Goal: Task Accomplishment & Management: Manage account settings

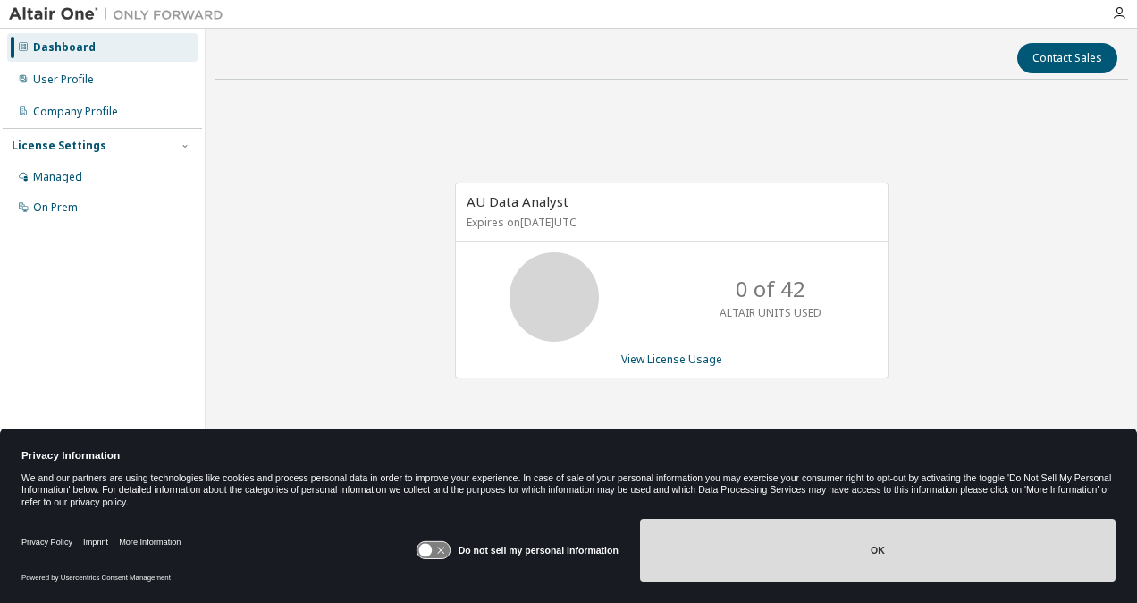
click at [837, 569] on button "OK" at bounding box center [878, 550] width 476 height 63
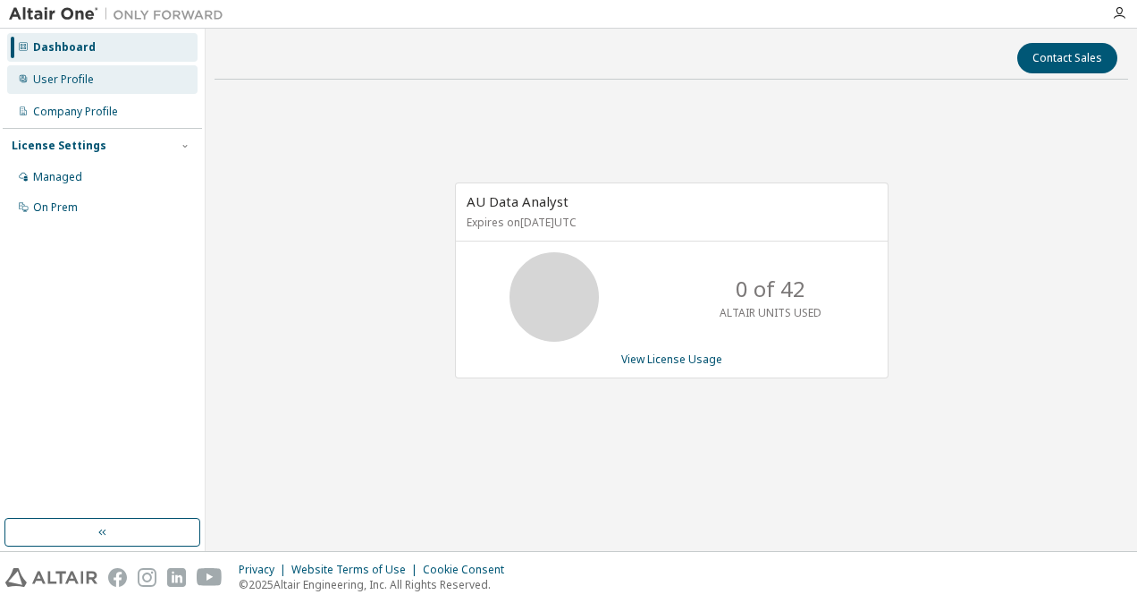
click at [63, 79] on div "User Profile" at bounding box center [63, 79] width 61 height 14
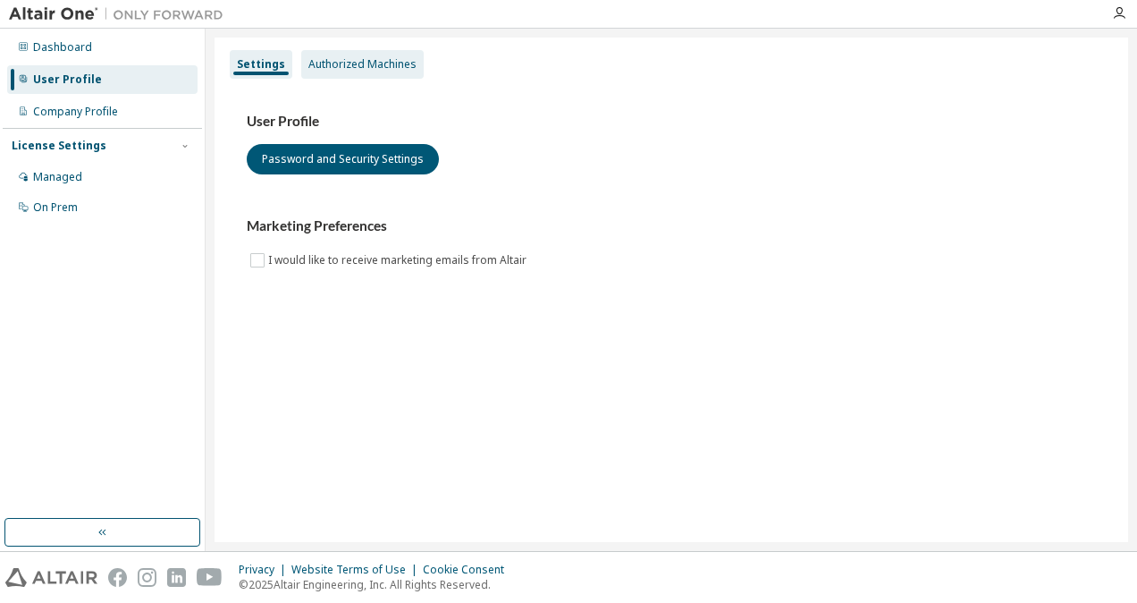
click at [365, 68] on div "Authorized Machines" at bounding box center [363, 64] width 108 height 14
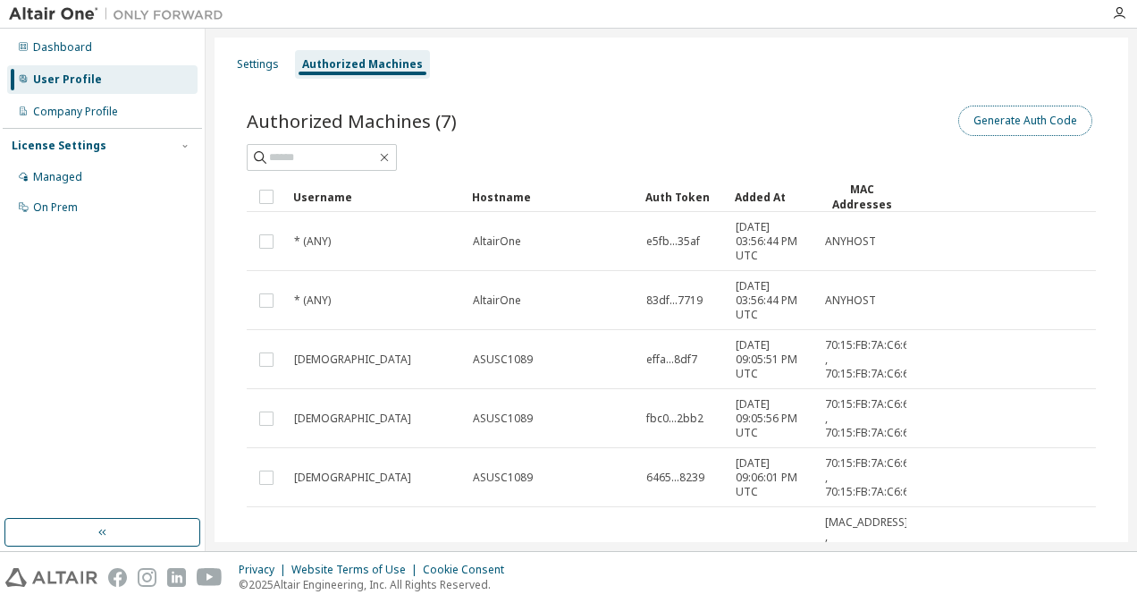
click at [1008, 122] on button "Generate Auth Code" at bounding box center [1026, 121] width 134 height 30
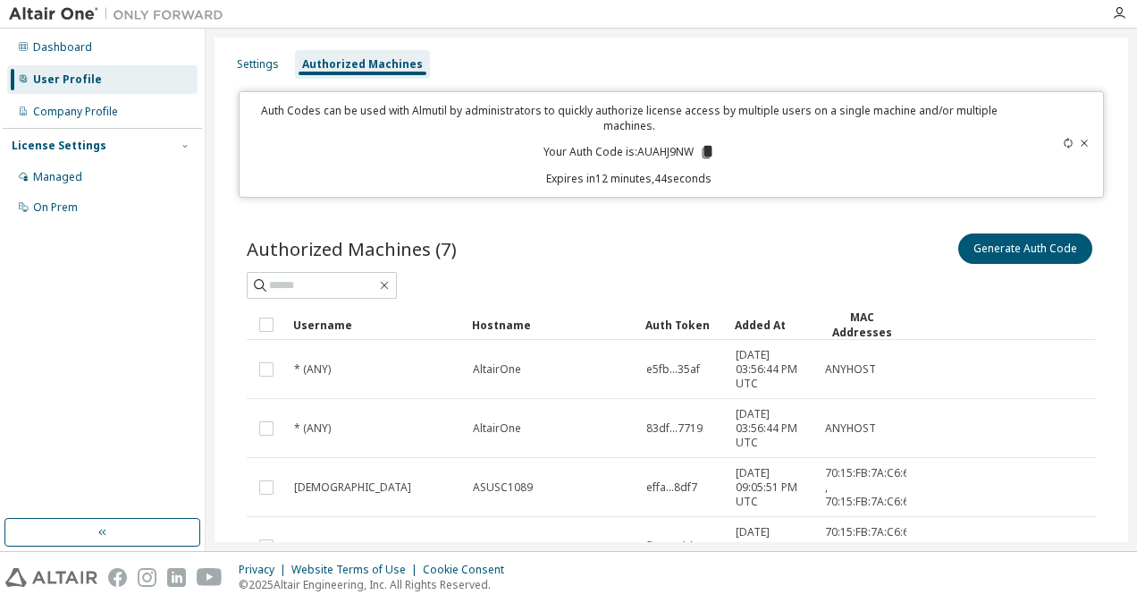
click at [1009, 152] on div at bounding box center [1051, 144] width 84 height 83
click at [703, 148] on icon at bounding box center [707, 152] width 10 height 13
click at [182, 197] on div "On Prem" at bounding box center [102, 207] width 190 height 29
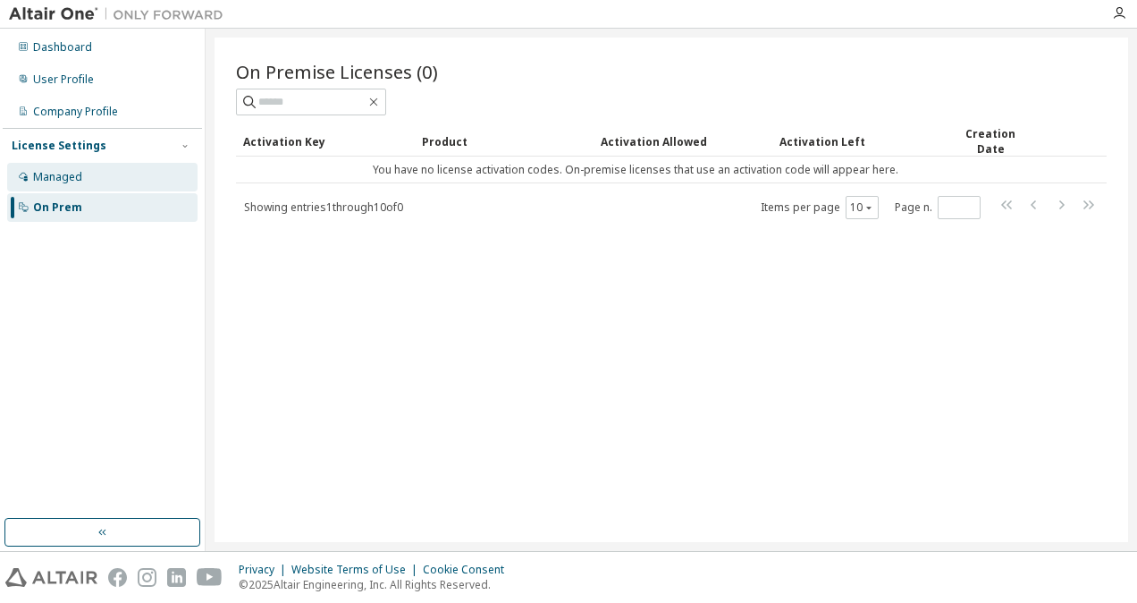
click at [97, 184] on div "Managed" at bounding box center [102, 177] width 190 height 29
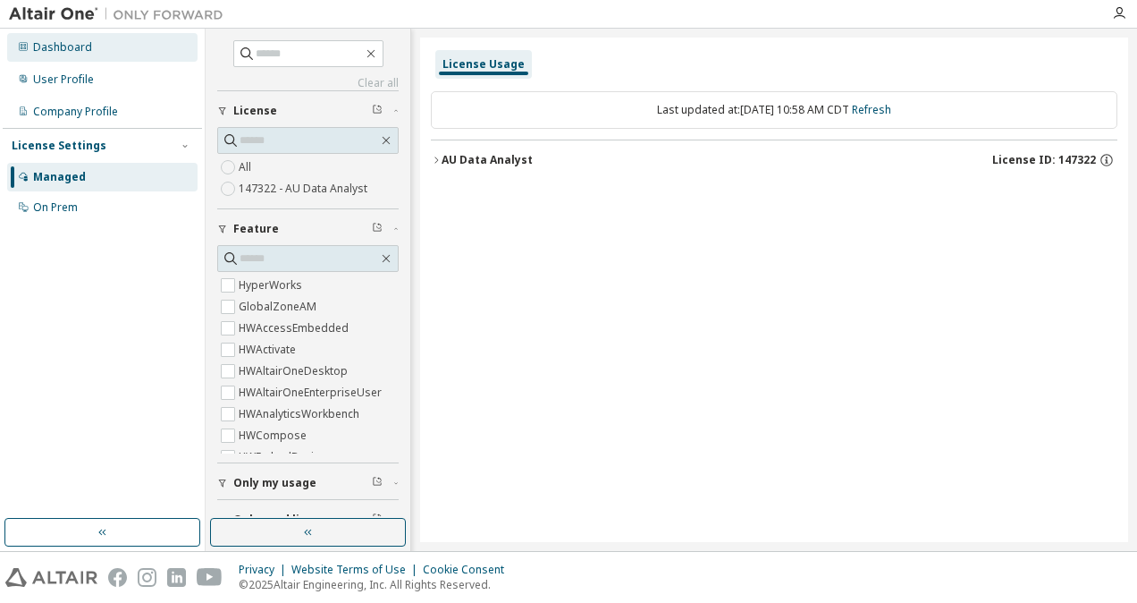
click at [78, 58] on div "Dashboard" at bounding box center [102, 47] width 190 height 29
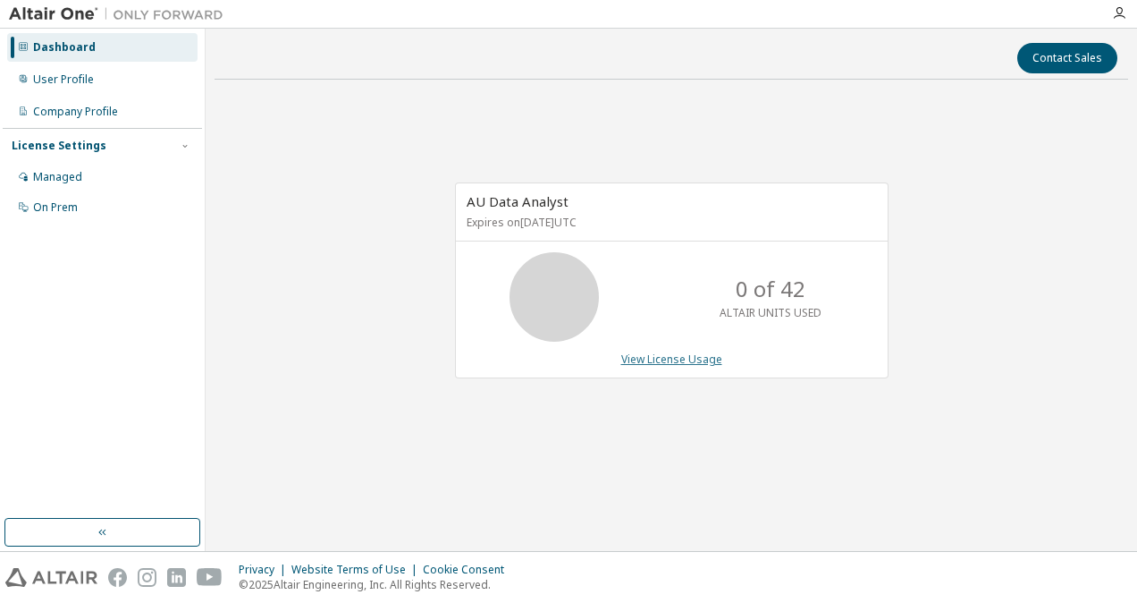
click at [658, 356] on link "View License Usage" at bounding box center [671, 358] width 101 height 15
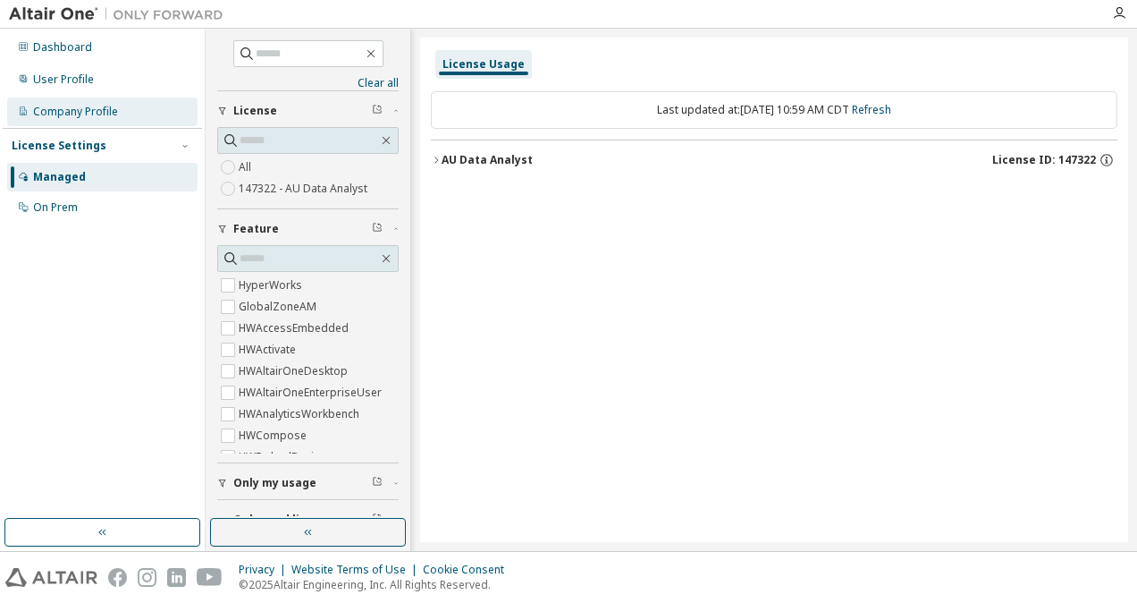
click at [49, 109] on div "Company Profile" at bounding box center [75, 112] width 85 height 14
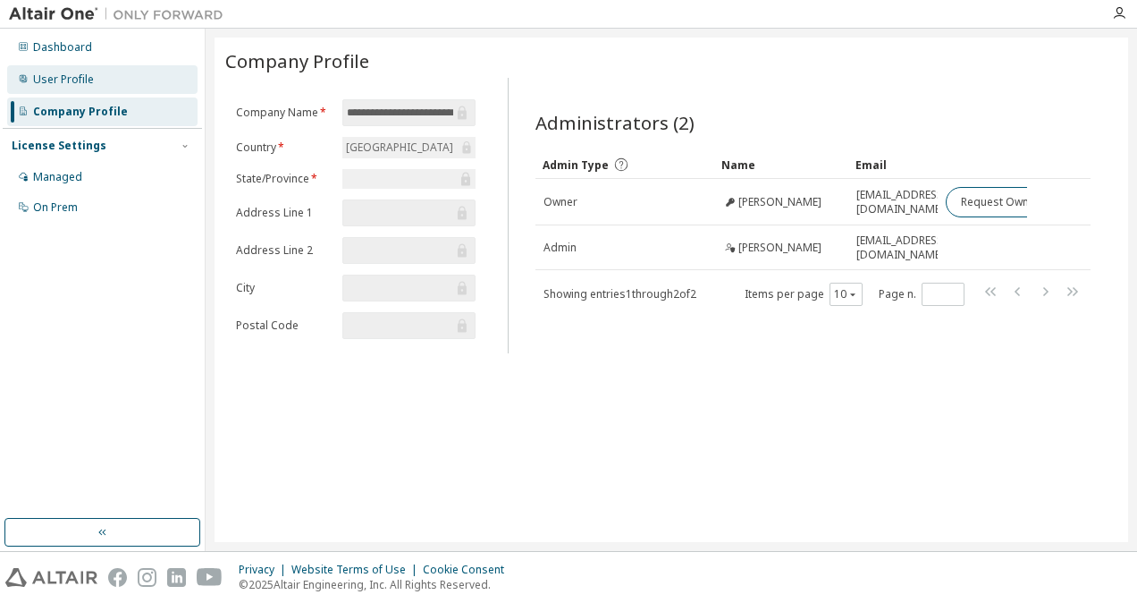
click at [72, 72] on div "User Profile" at bounding box center [63, 79] width 61 height 14
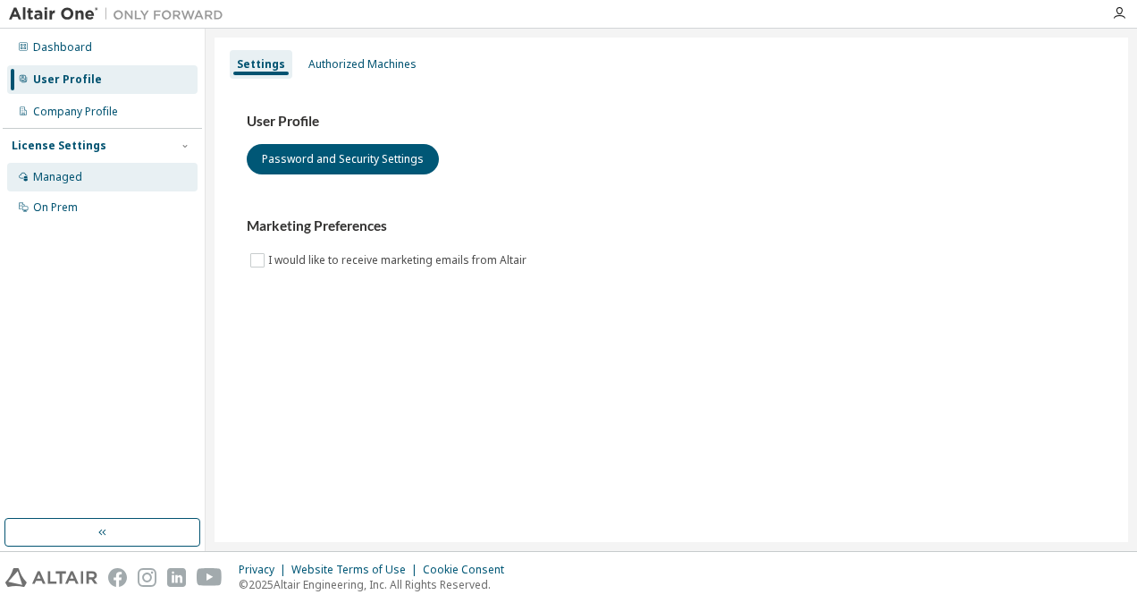
click at [43, 168] on div "Managed" at bounding box center [102, 177] width 190 height 29
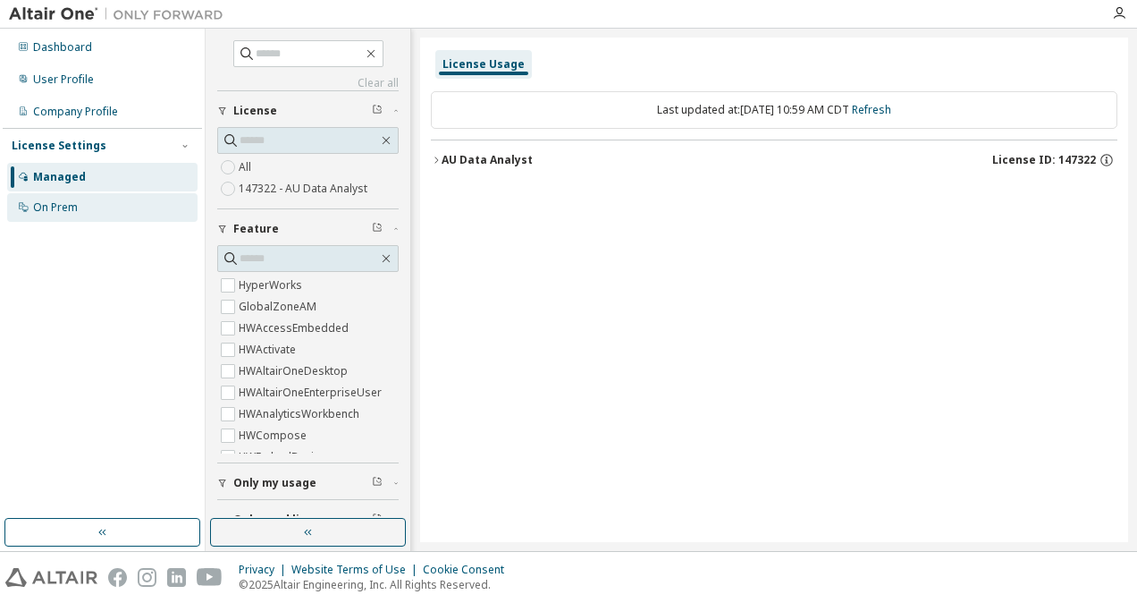
click at [54, 195] on div "On Prem" at bounding box center [102, 207] width 190 height 29
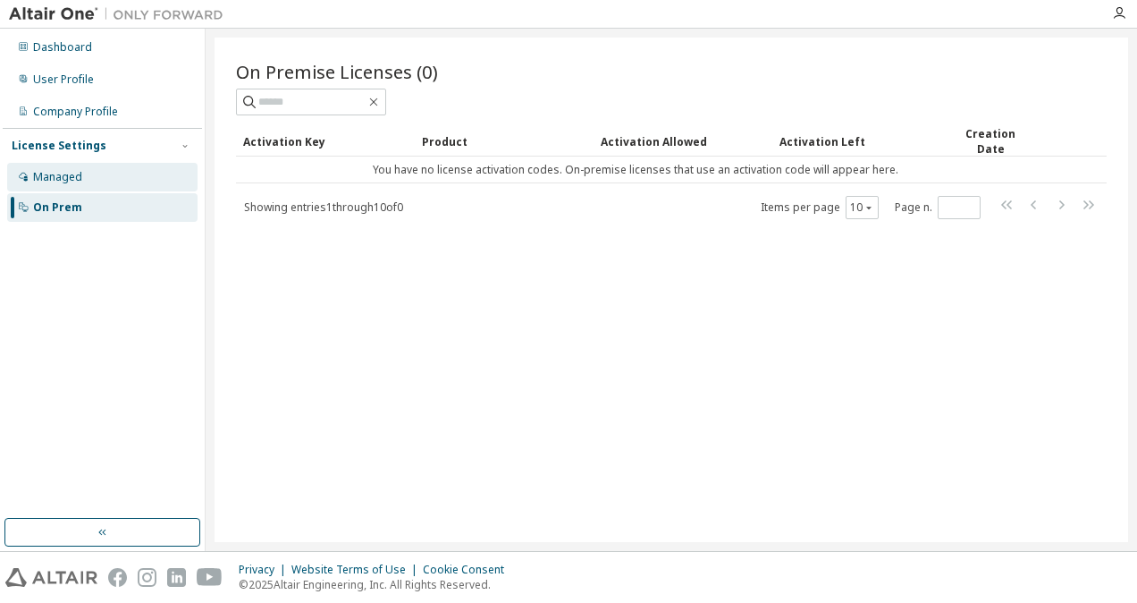
click at [44, 167] on div "Managed" at bounding box center [102, 177] width 190 height 29
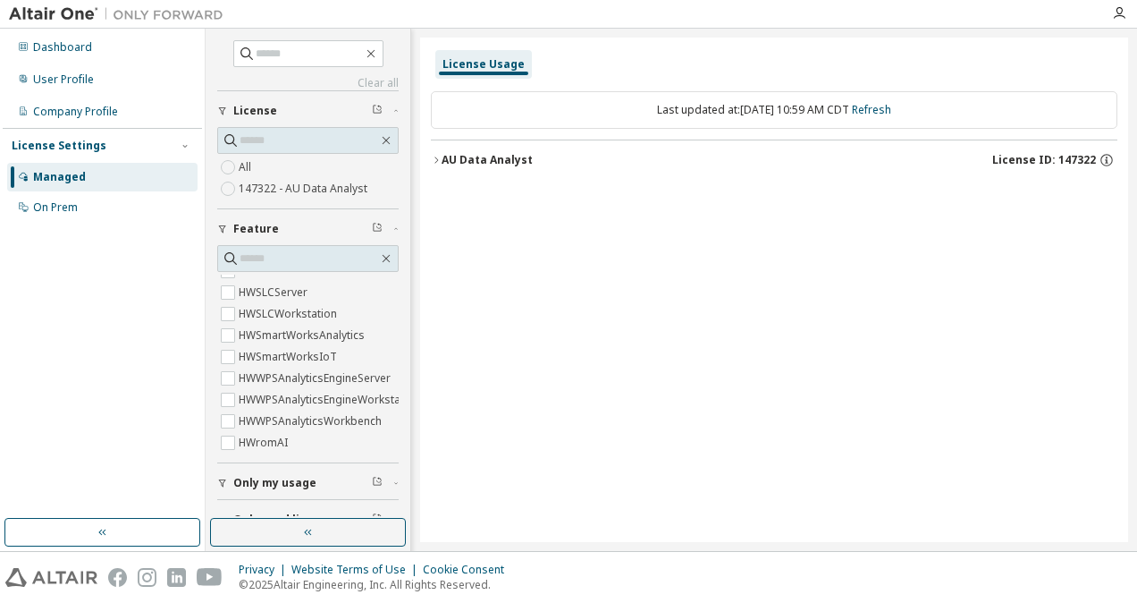
scroll to position [62, 0]
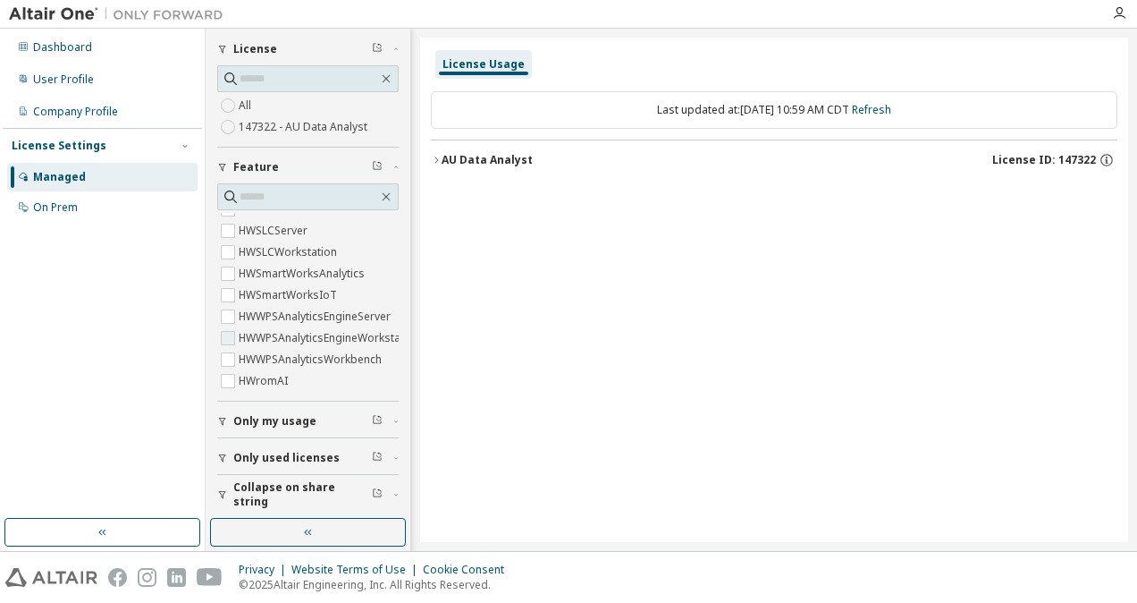
click at [301, 327] on label "HWWPSAnalyticsEngineWorkstation" at bounding box center [331, 337] width 185 height 21
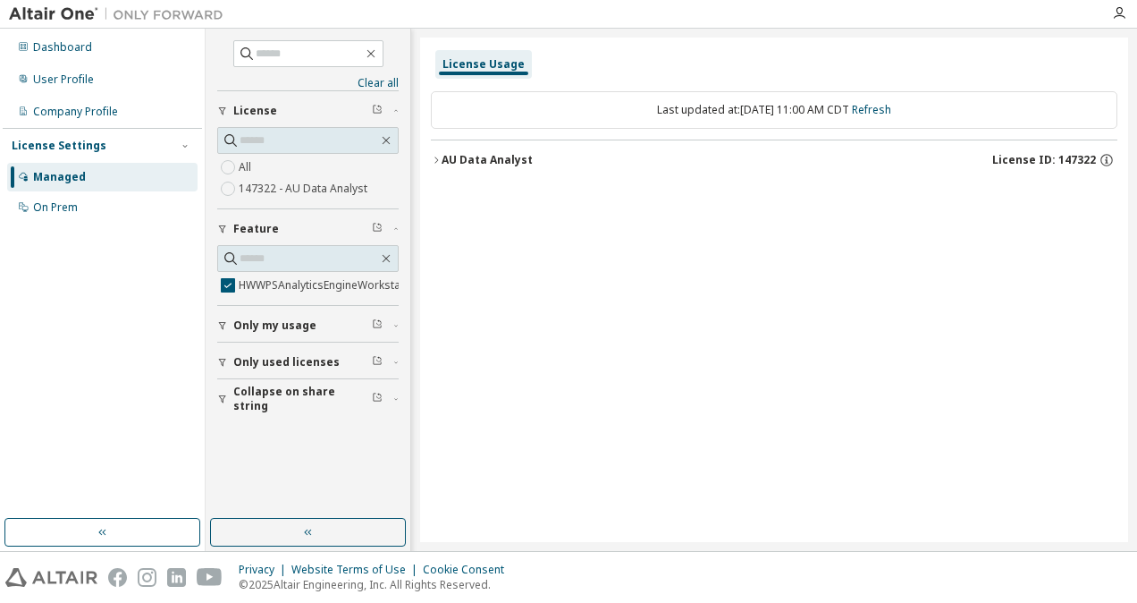
scroll to position [0, 0]
click at [218, 365] on icon "button" at bounding box center [222, 362] width 11 height 11
click at [43, 7] on img at bounding box center [121, 14] width 224 height 18
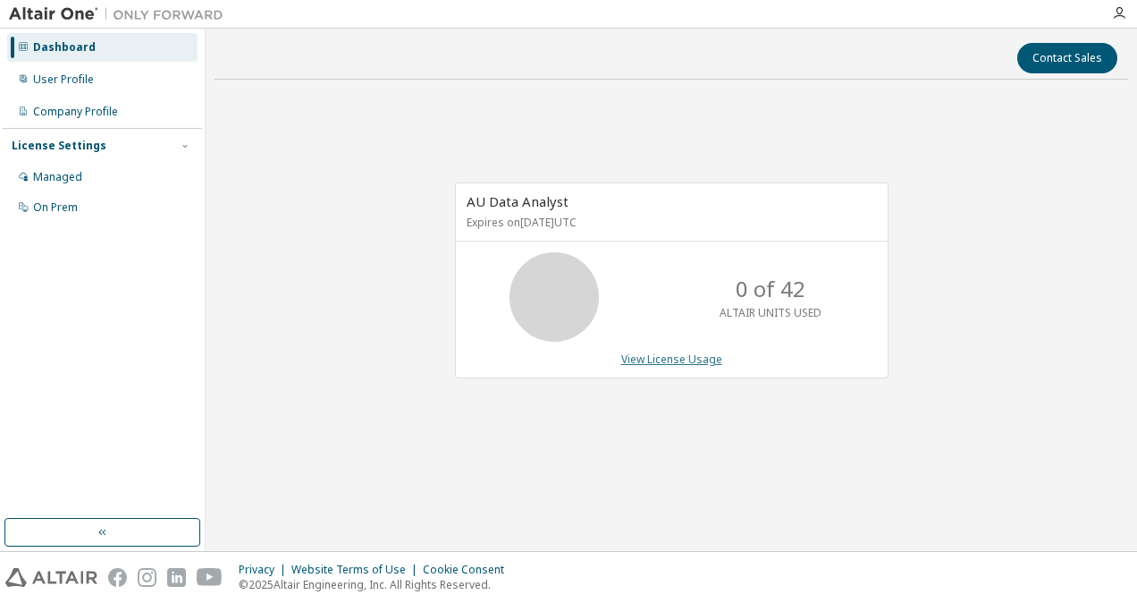
click at [692, 359] on link "View License Usage" at bounding box center [671, 358] width 101 height 15
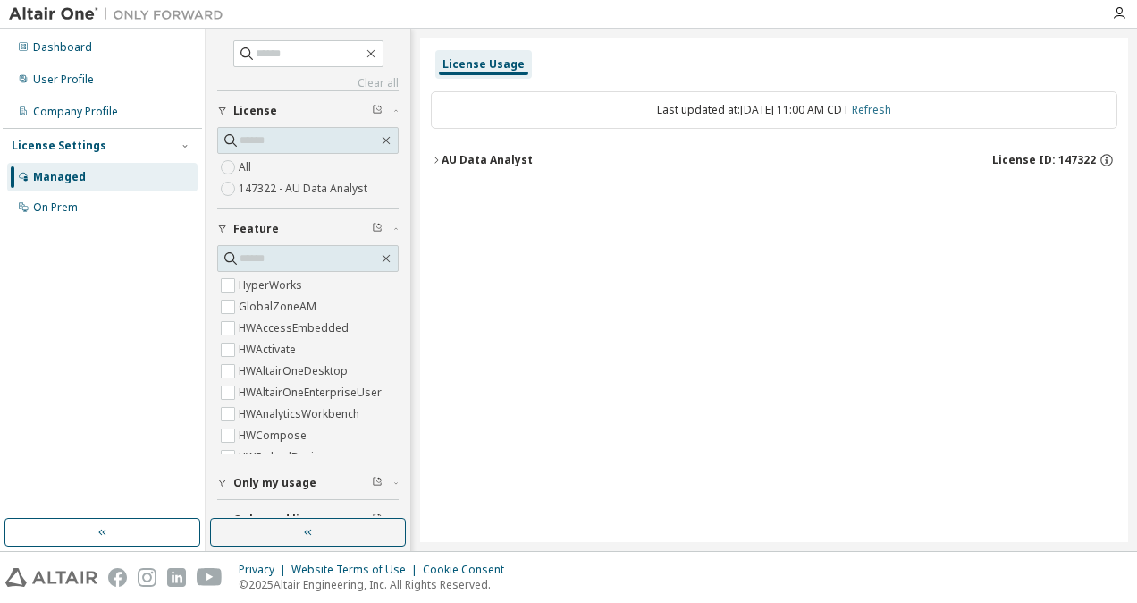
click at [892, 107] on link "Refresh" at bounding box center [871, 109] width 39 height 15
click at [433, 159] on icon "button" at bounding box center [436, 160] width 11 height 11
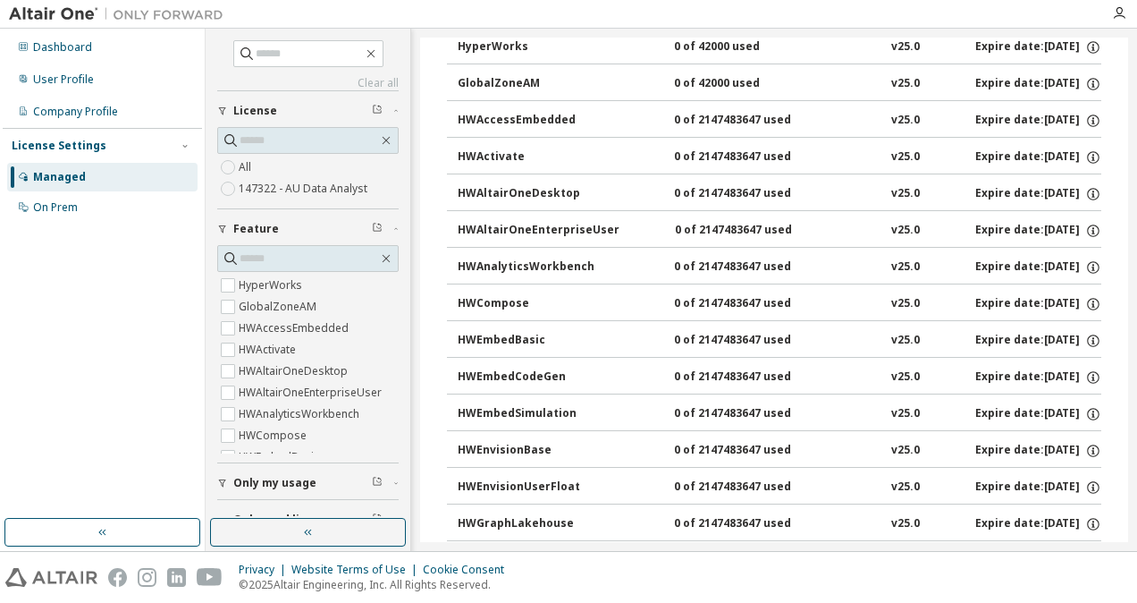
scroll to position [148, 0]
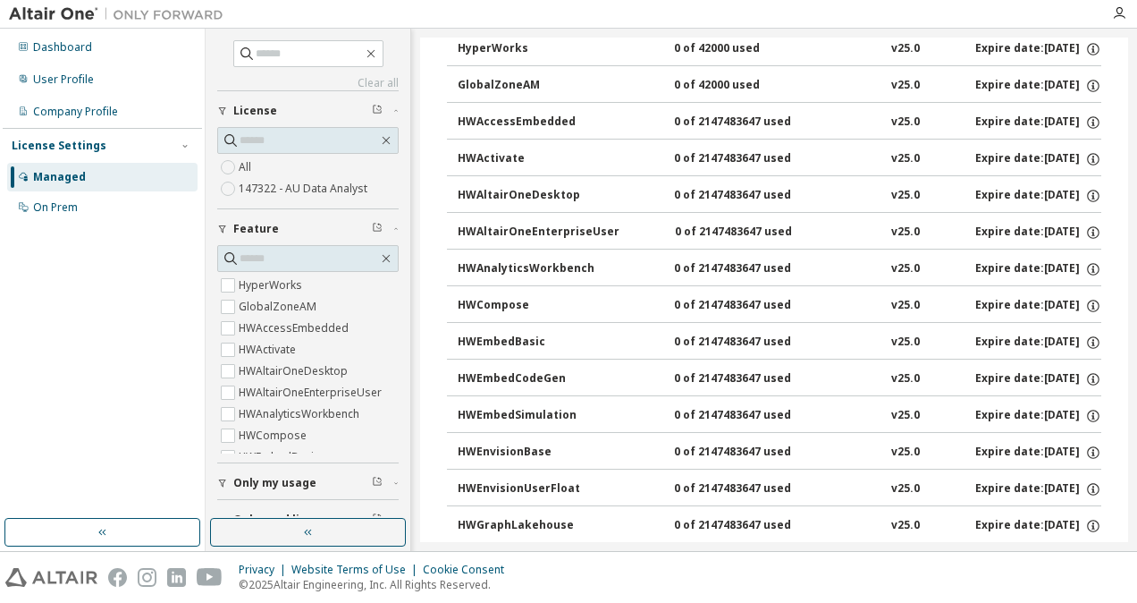
click at [556, 188] on div "HWAltairOneDesktop" at bounding box center [538, 196] width 161 height 16
click at [536, 190] on div "HWAltairOneDesktop" at bounding box center [538, 196] width 161 height 16
click at [1086, 191] on icon "button" at bounding box center [1094, 196] width 16 height 16
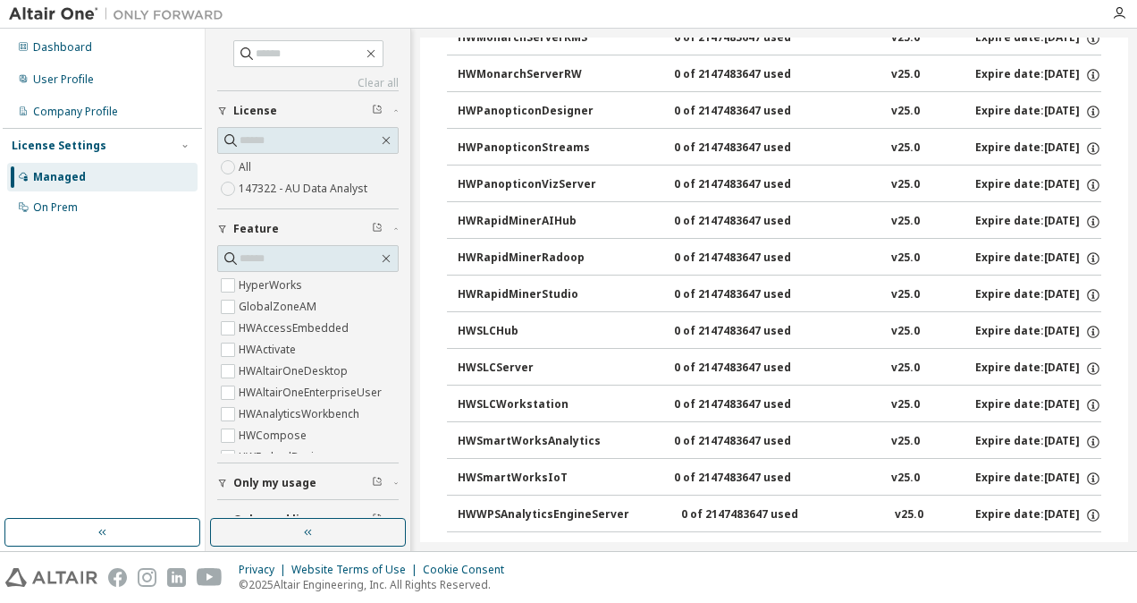
scroll to position [1265, 0]
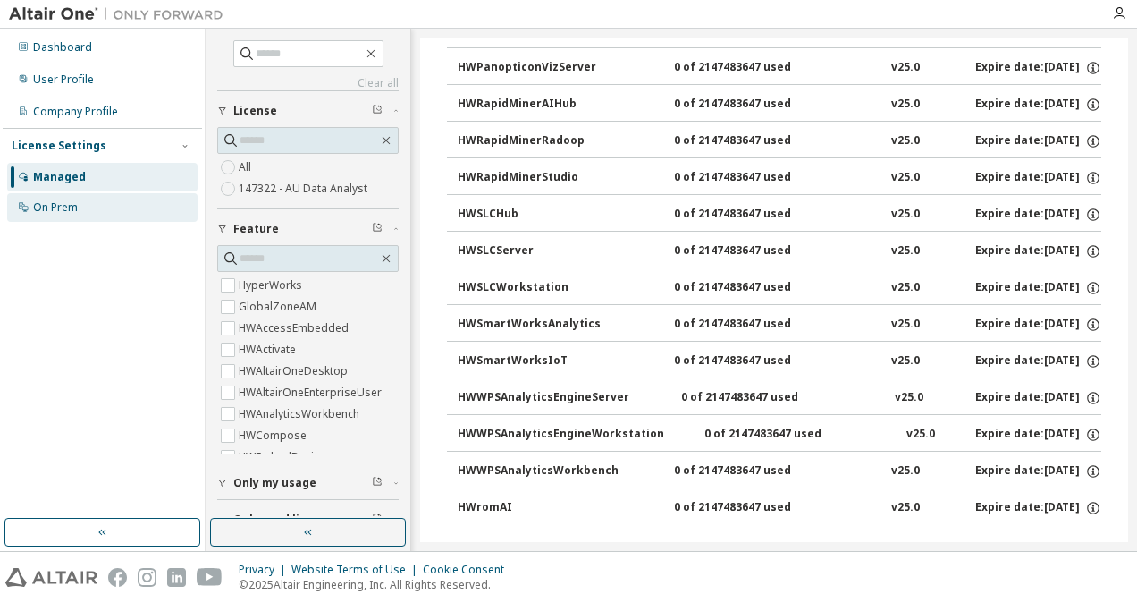
click at [49, 206] on div "On Prem" at bounding box center [55, 207] width 45 height 14
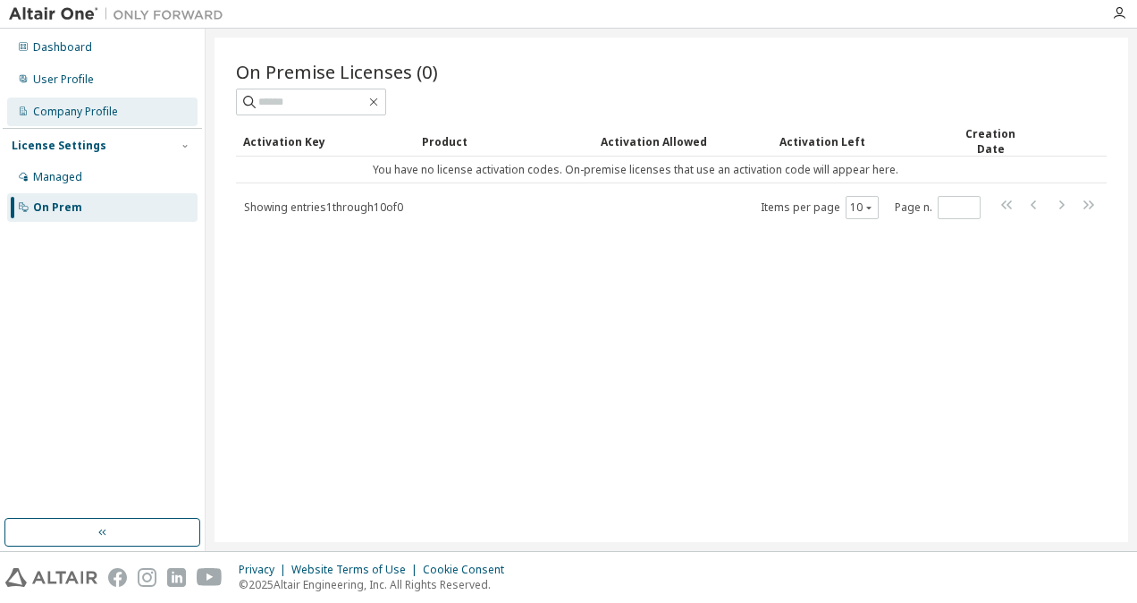
click at [50, 114] on div "Company Profile" at bounding box center [75, 112] width 85 height 14
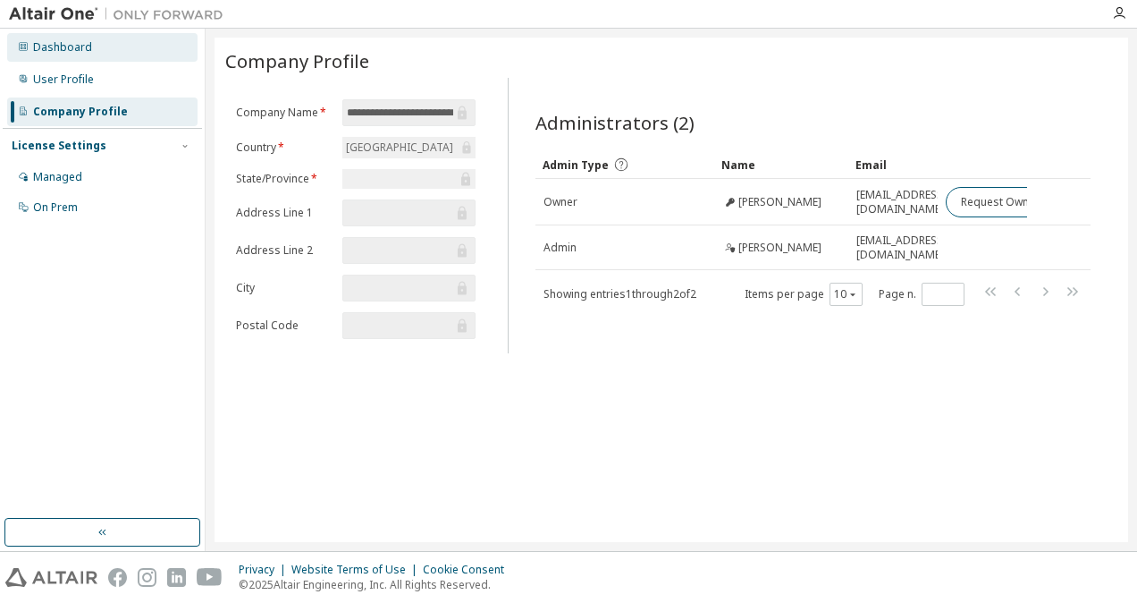
click at [80, 48] on div "Dashboard" at bounding box center [62, 47] width 59 height 14
